Goal: Task Accomplishment & Management: Manage account settings

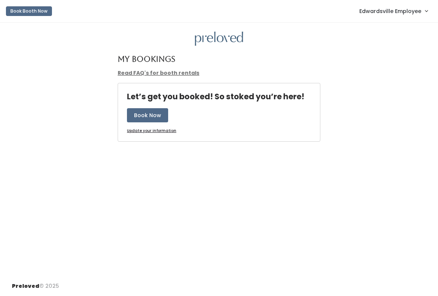
click at [406, 8] on span "Edwardsville Employee" at bounding box center [390, 11] width 62 height 8
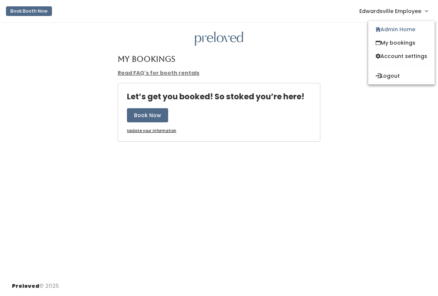
click at [401, 30] on link "Admin Home" at bounding box center [401, 29] width 66 height 13
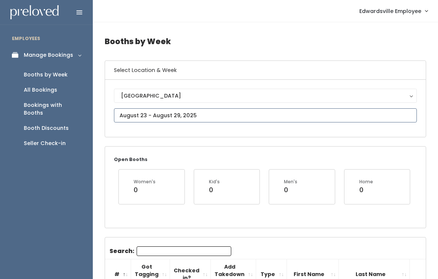
click at [251, 111] on input "text" at bounding box center [265, 115] width 303 height 14
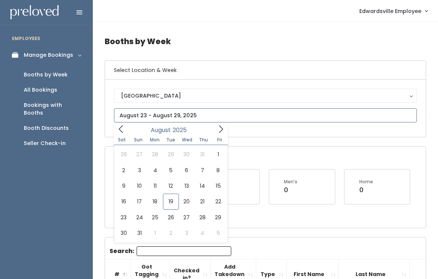
type input "August 23 to August 29"
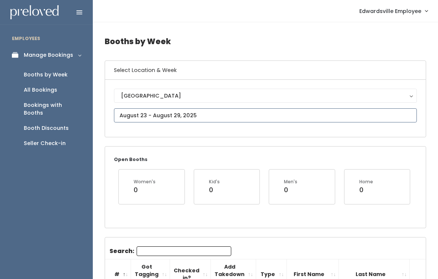
click at [387, 118] on input "text" at bounding box center [265, 115] width 303 height 14
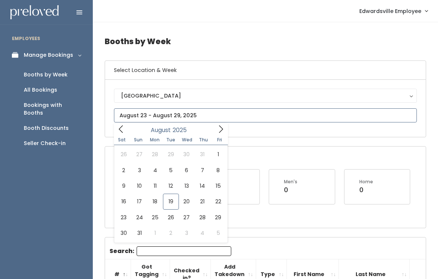
type input "[DATE] to [DATE]"
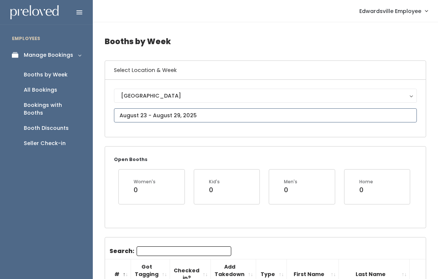
click at [215, 115] on input "text" at bounding box center [265, 115] width 303 height 14
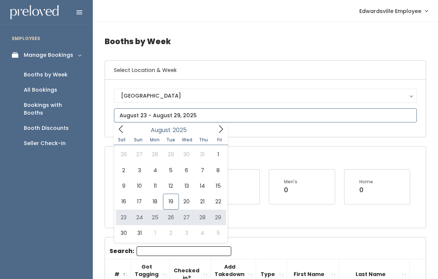
type input "August 23 to August 29"
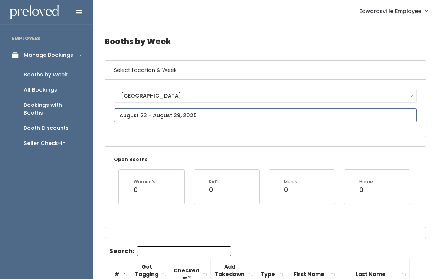
click at [235, 114] on input "text" at bounding box center [265, 115] width 303 height 14
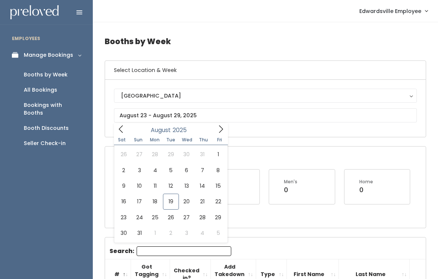
click at [49, 87] on div "All Bookings" at bounding box center [40, 90] width 33 height 8
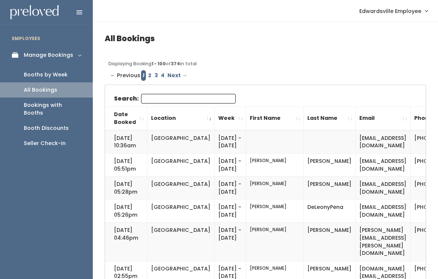
click at [76, 102] on div "Bookings with Booths" at bounding box center [52, 109] width 57 height 16
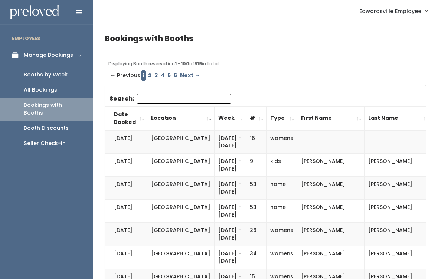
click at [77, 74] on link "Booths by Week" at bounding box center [46, 74] width 93 height 15
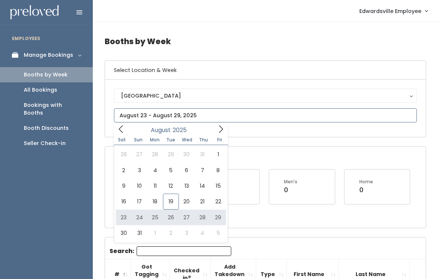
type input "August 23 to August 29"
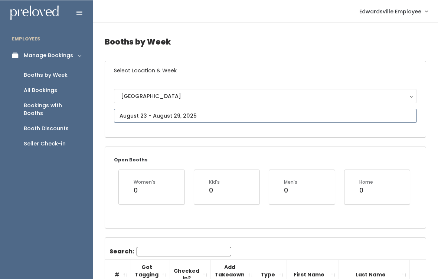
click at [230, 113] on input "text" at bounding box center [265, 115] width 303 height 14
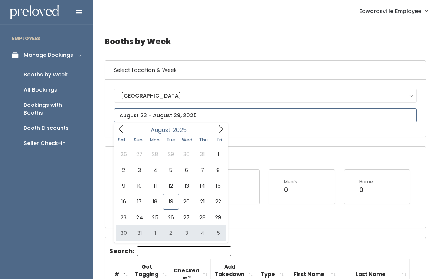
type input "August 30 to September 5"
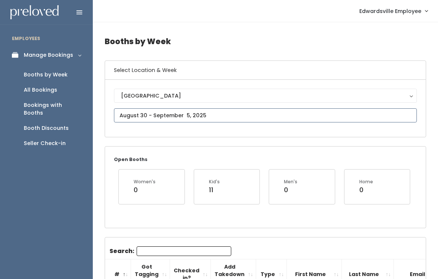
click at [242, 114] on input "text" at bounding box center [265, 115] width 303 height 14
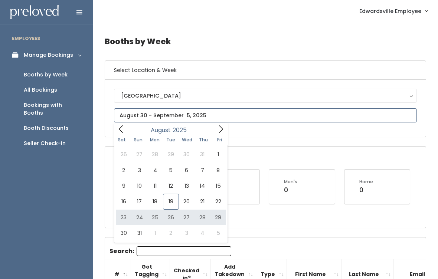
type input "August 23 to August 29"
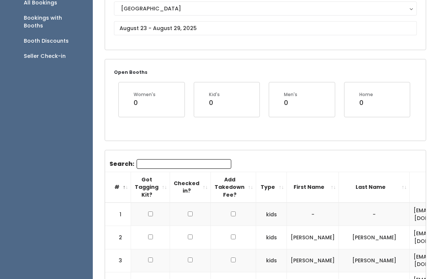
click at [186, 161] on input "Search:" at bounding box center [184, 165] width 95 height 10
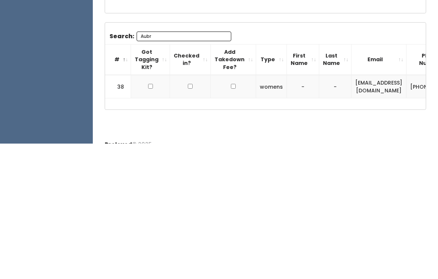
type input "Aubr"
click at [155, 211] on td at bounding box center [150, 222] width 39 height 23
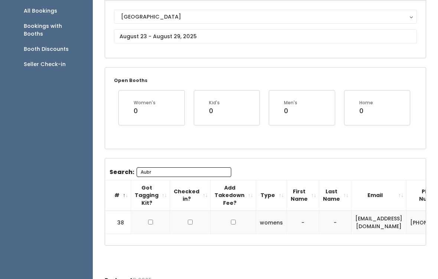
click at [147, 227] on td at bounding box center [150, 222] width 39 height 23
click at [151, 221] on input "checkbox" at bounding box center [150, 222] width 5 height 5
checkbox input "true"
